Goal: Transaction & Acquisition: Download file/media

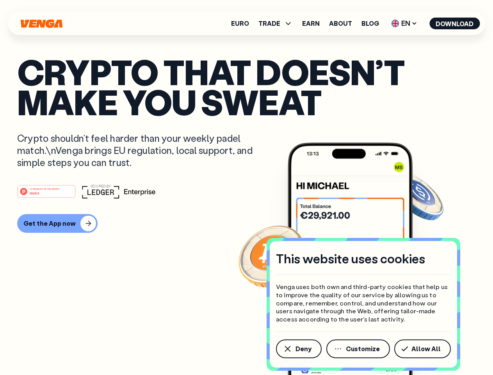
click at [246, 187] on div "#1 PRODUCT OF THE MONTH Web3" at bounding box center [246, 191] width 459 height 14
click at [298, 349] on span "Deny" at bounding box center [303, 348] width 16 height 6
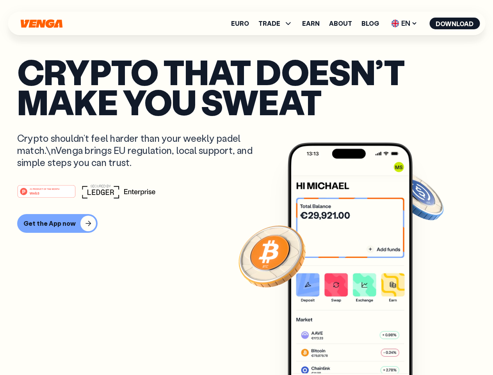
click at [359, 349] on img at bounding box center [350, 272] width 125 height 261
click at [424, 349] on article "Crypto that doesn’t make you sweat Crypto shouldn’t feel harder than your weekl…" at bounding box center [246, 203] width 459 height 293
click at [278, 23] on span "TRADE" at bounding box center [269, 23] width 22 height 6
click at [404, 23] on span "EN" at bounding box center [404, 23] width 32 height 12
click at [455, 23] on button "Download" at bounding box center [454, 24] width 50 height 12
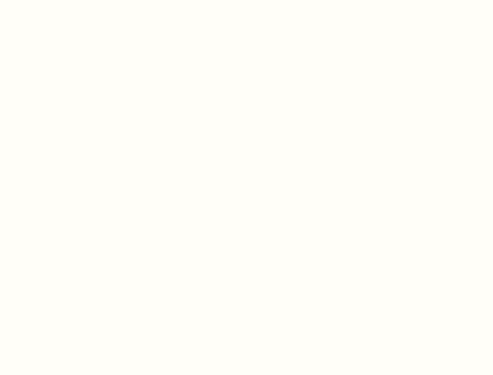
click at [56, 0] on html "This website uses cookies Venga uses both own and third-party cookies that help…" at bounding box center [246, 0] width 493 height 0
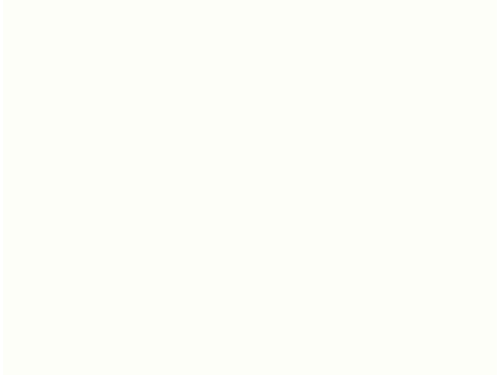
click at [48, 0] on html "This website uses cookies Venga uses both own and third-party cookies that help…" at bounding box center [246, 0] width 493 height 0
